Goal: Task Accomplishment & Management: Complete application form

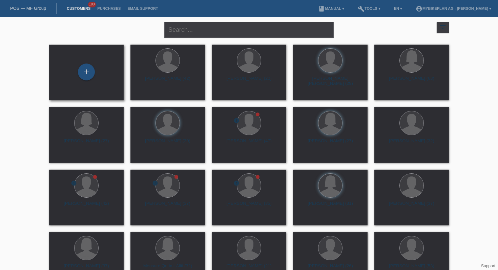
click at [78, 62] on div "+" at bounding box center [86, 73] width 74 height 56
click at [85, 68] on div "+" at bounding box center [86, 72] width 17 height 17
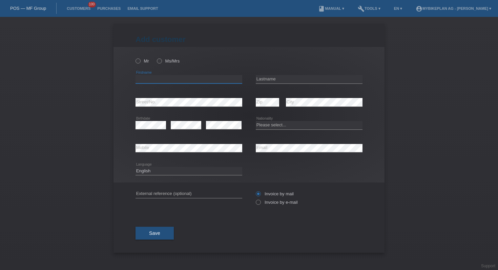
click at [197, 77] on input "text" at bounding box center [188, 79] width 107 height 8
paste input "[PERSON_NAME]"
type input "Luciano Alberto"
click at [272, 80] on input "text" at bounding box center [309, 79] width 107 height 8
type input "Bruno"
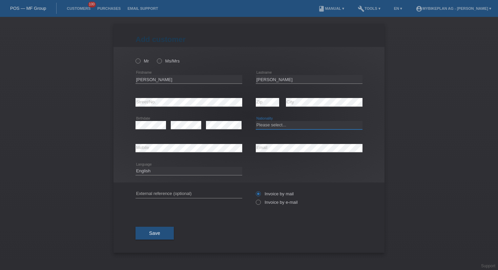
click at [279, 126] on select "Please select... Switzerland Austria Germany Liechtenstein ------------ Afghani…" at bounding box center [309, 125] width 107 height 8
select select "CH"
click at [192, 195] on input "text" at bounding box center [188, 194] width 107 height 8
paste input "45102021525"
type input "45102021525"
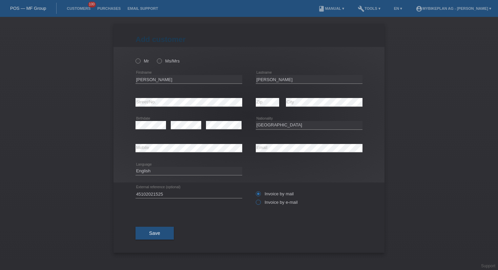
click at [255, 199] on icon at bounding box center [255, 199] width 0 height 0
click at [259, 203] on input "Invoice by e-mail" at bounding box center [258, 204] width 4 height 8
radio input "true"
click at [134, 58] on icon at bounding box center [134, 58] width 0 height 0
click at [137, 60] on input "Mr" at bounding box center [137, 61] width 4 height 4
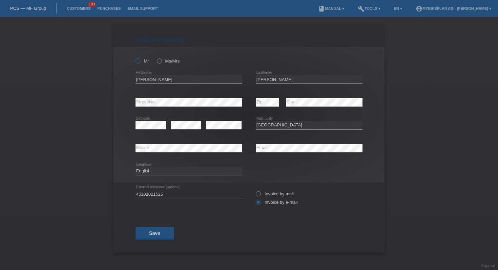
radio input "true"
click at [160, 237] on button "Save" at bounding box center [154, 233] width 38 height 13
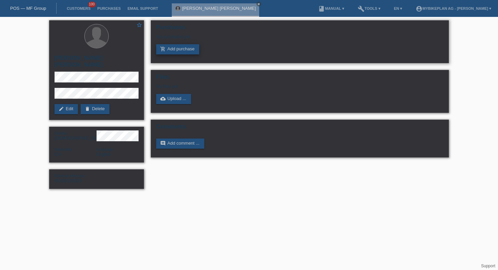
click at [179, 47] on link "add_shopping_cart Add purchase" at bounding box center [177, 49] width 43 height 10
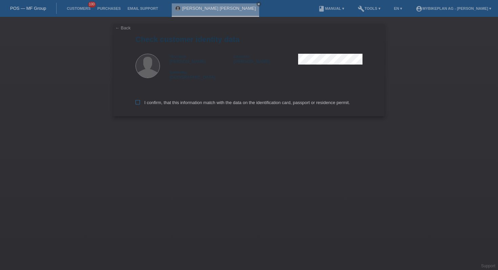
click at [178, 102] on label "I confirm, that this information match with the data on the identification card…" at bounding box center [242, 102] width 214 height 5
click at [140, 102] on input "I confirm, that this information match with the data on the identification card…" at bounding box center [137, 102] width 4 height 4
checkbox input "true"
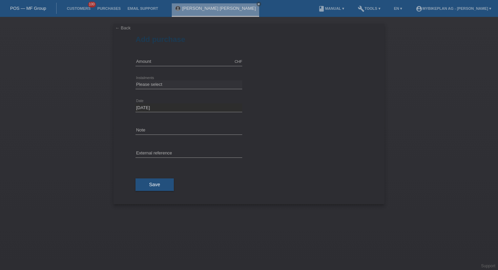
click at [193, 49] on form "Add purchase Available amount: CHF error Amount error" at bounding box center [248, 119] width 227 height 169
click at [193, 58] on input "text" at bounding box center [188, 62] width 107 height 8
type input "9999.00"
click at [187, 89] on icon at bounding box center [188, 89] width 107 height 0
click at [187, 86] on select "Please select 6 instalments 12 instalments 18 instalments 24 instalments 36 ins…" at bounding box center [188, 85] width 107 height 8
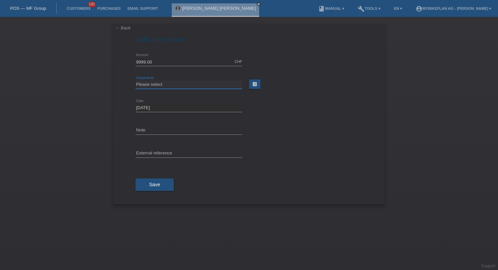
select select "487"
click at [180, 153] on input "text" at bounding box center [188, 154] width 107 height 8
paste input "45102021525"
type input "45102021525"
click at [159, 189] on button "Save" at bounding box center [154, 185] width 38 height 13
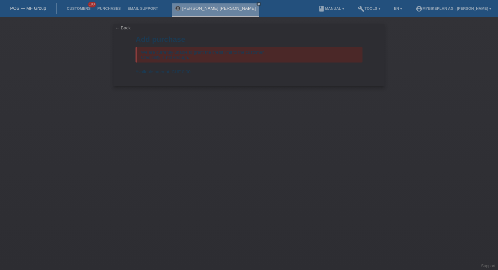
click at [37, 10] on link "POS — MF Group" at bounding box center [28, 8] width 36 height 5
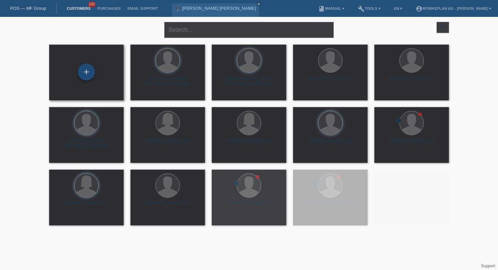
click at [89, 75] on div "+" at bounding box center [86, 72] width 17 height 17
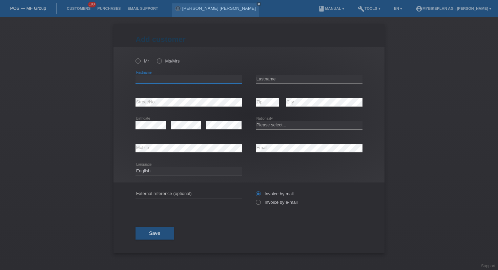
click at [200, 76] on input "text" at bounding box center [188, 79] width 107 height 8
type input "[PERSON_NAME]"
click at [275, 81] on input "text" at bounding box center [309, 79] width 107 height 8
type input "deroussent"
click at [153, 130] on div "error Birthdate" at bounding box center [150, 125] width 30 height 23
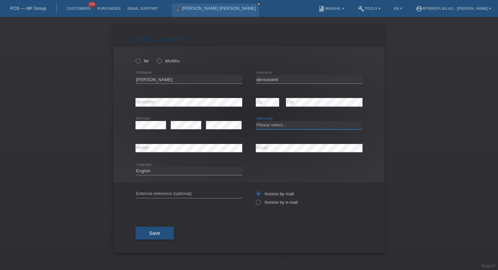
click at [277, 127] on select "Please select... Switzerland Austria Germany Liechtenstein ------------ Afghani…" at bounding box center [309, 125] width 107 height 8
select select "CH"
click at [202, 192] on input "text" at bounding box center [188, 194] width 107 height 8
paste input "45159198569"
type input "45159198569"
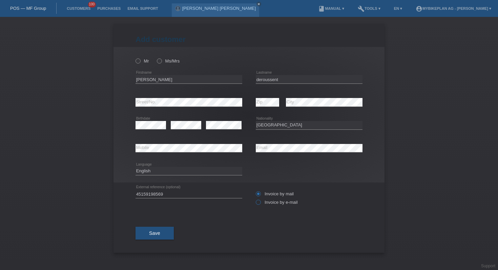
click at [255, 199] on icon at bounding box center [255, 199] width 0 height 0
click at [259, 202] on input "Invoice by e-mail" at bounding box center [258, 204] width 4 height 8
radio input "true"
click at [134, 58] on icon at bounding box center [134, 58] width 0 height 0
click at [139, 62] on input "Mr" at bounding box center [137, 61] width 4 height 4
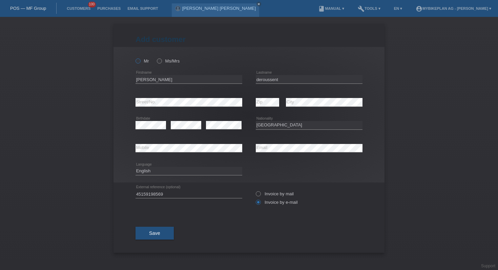
radio input "true"
click at [170, 231] on button "Save" at bounding box center [154, 233] width 38 height 13
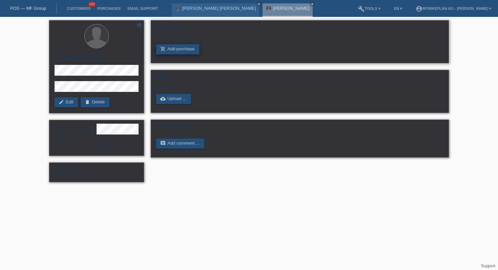
click at [185, 45] on link "add_shopping_cart Add purchase" at bounding box center [177, 49] width 43 height 10
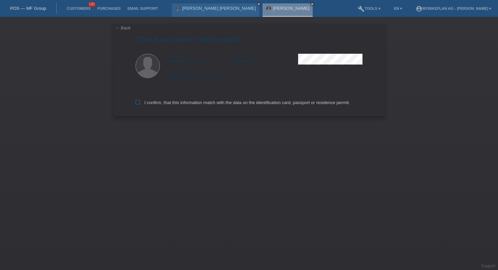
click at [149, 104] on label "I confirm, that this information match with the data on the identification card…" at bounding box center [242, 102] width 214 height 5
click at [140, 104] on input "I confirm, that this information match with the data on the identification card…" at bounding box center [137, 102] width 4 height 4
checkbox input "true"
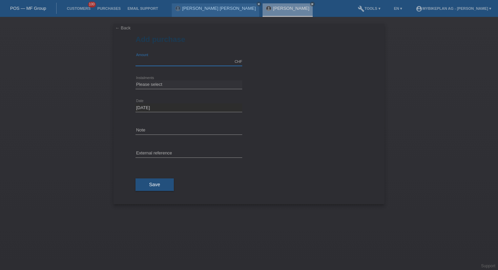
click at [199, 59] on input "text" at bounding box center [188, 62] width 107 height 8
type input "4490.00"
click at [191, 82] on select "Please select 6 instalments 12 instalments 18 instalments 24 instalments 36 ins…" at bounding box center [188, 85] width 107 height 8
select select "487"
click at [180, 150] on input "text" at bounding box center [188, 154] width 107 height 8
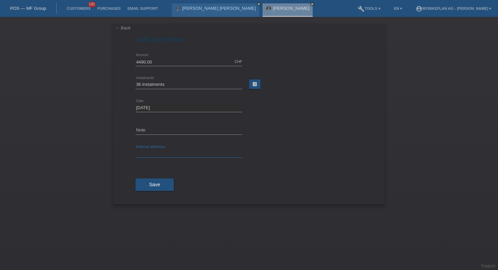
paste input "45159198569"
type input "45159198569"
click at [162, 183] on button "Save" at bounding box center [154, 185] width 38 height 13
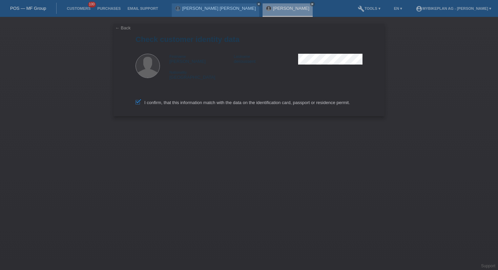
click at [126, 27] on link "← Back" at bounding box center [123, 27] width 16 height 5
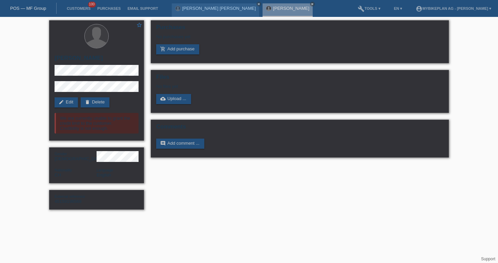
click at [42, 8] on link "POS — MF Group" at bounding box center [28, 8] width 36 height 5
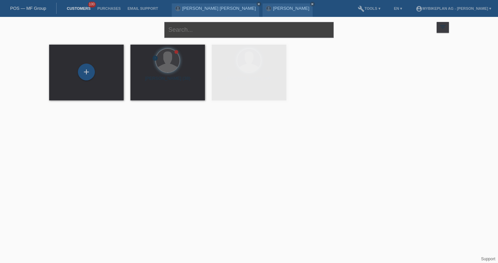
click at [208, 32] on input "text" at bounding box center [248, 30] width 169 height 16
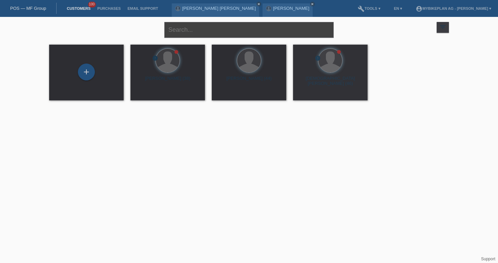
paste input "45170507364 - Christian Pfister, Giant Stance E+ 1"
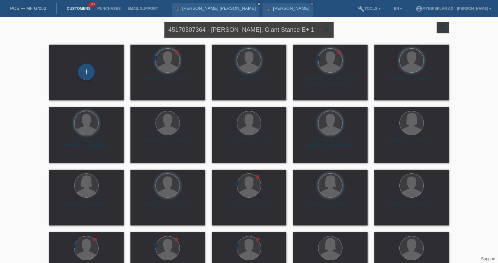
click at [213, 31] on input "45170507364 - Christian Pfister, Giant Stance E+ 1" at bounding box center [248, 30] width 169 height 16
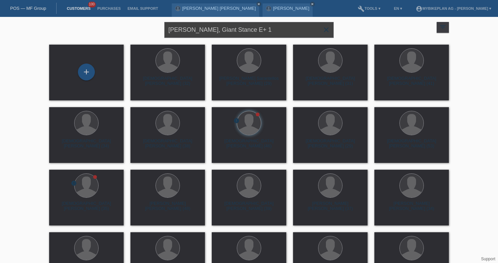
drag, startPoint x: 269, startPoint y: 27, endPoint x: 213, endPoint y: 27, distance: 56.2
click at [213, 27] on input "Christian Pfister, Giant Stance E+ 1" at bounding box center [248, 30] width 169 height 16
type input "Christian Pfister"
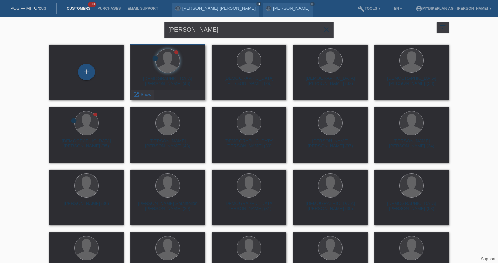
click at [146, 96] on span "Show" at bounding box center [145, 94] width 11 height 5
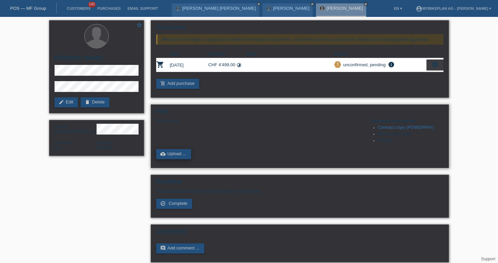
click at [181, 157] on link "cloud_upload Upload ..." at bounding box center [173, 154] width 35 height 10
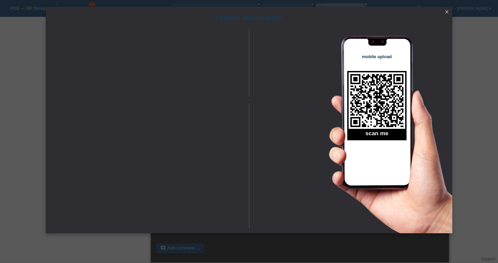
click at [447, 10] on icon "close" at bounding box center [446, 11] width 5 height 5
